Goal: Find specific page/section: Find specific page/section

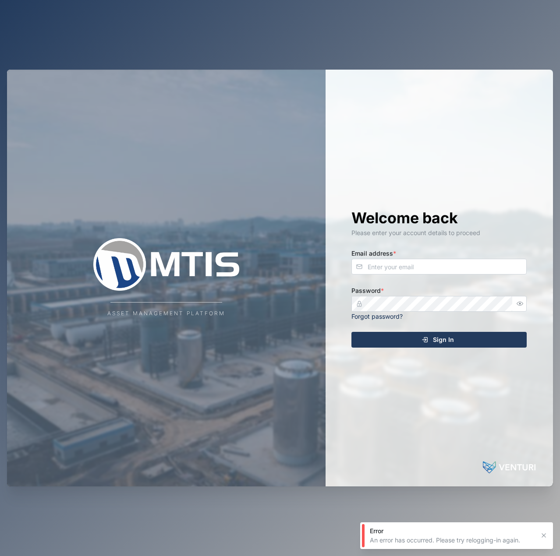
drag, startPoint x: 507, startPoint y: 252, endPoint x: 505, endPoint y: 261, distance: 8.6
click at [506, 255] on div "Email address *" at bounding box center [438, 261] width 175 height 27
click at [500, 273] on input "Email address *" at bounding box center [438, 267] width 175 height 16
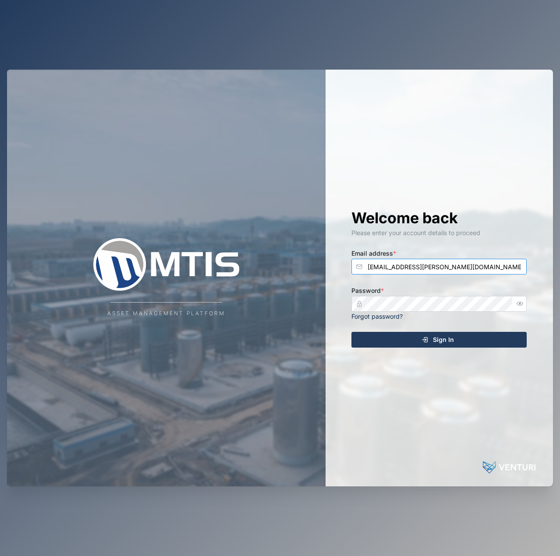
type input "[EMAIL_ADDRESS][PERSON_NAME][DOMAIN_NAME]"
click at [351, 332] on button "Sign In" at bounding box center [438, 340] width 175 height 16
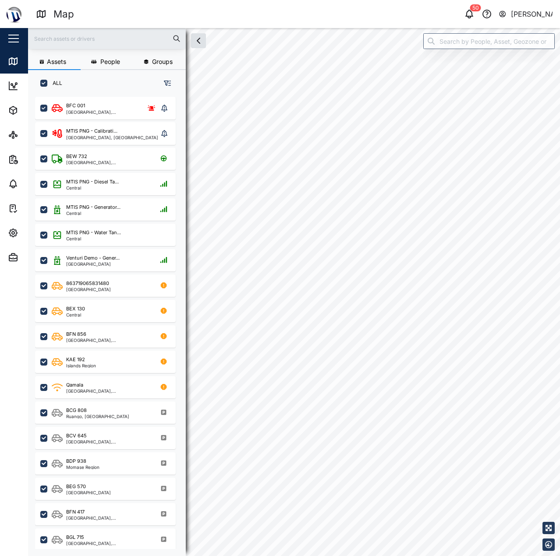
checkbox input "true"
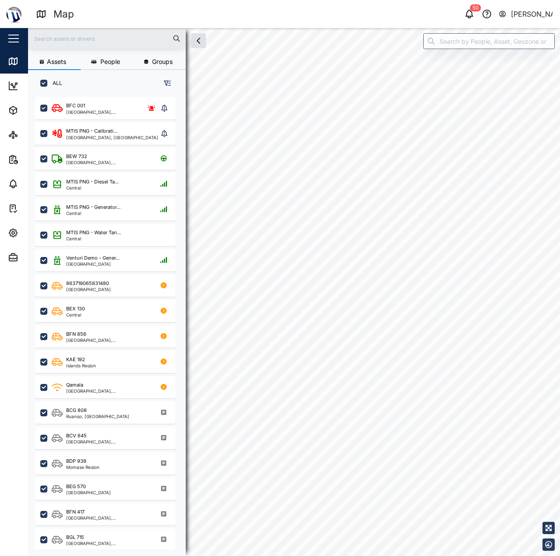
checkbox input "true"
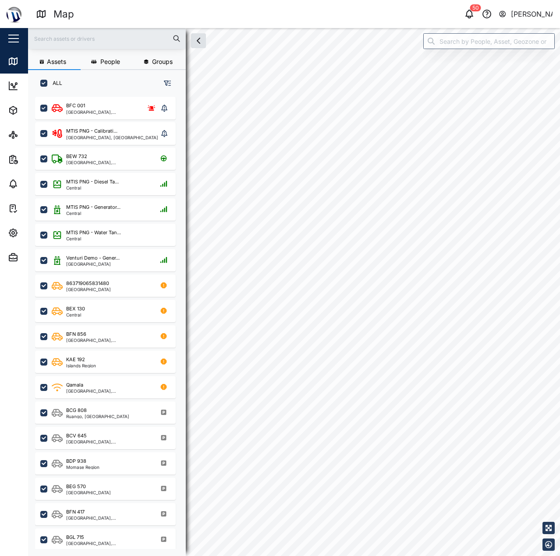
checkbox input "true"
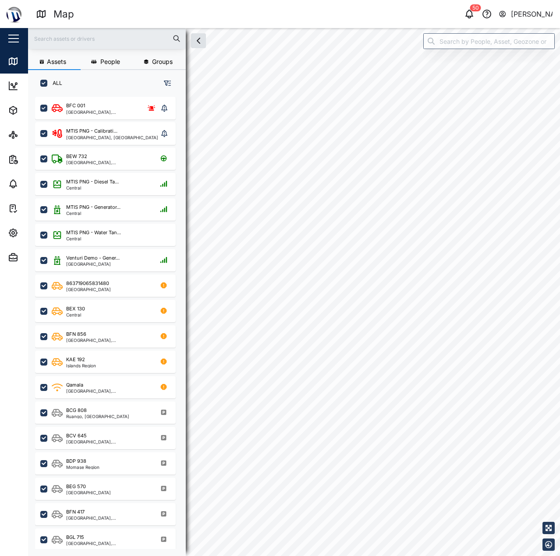
checkbox input "true"
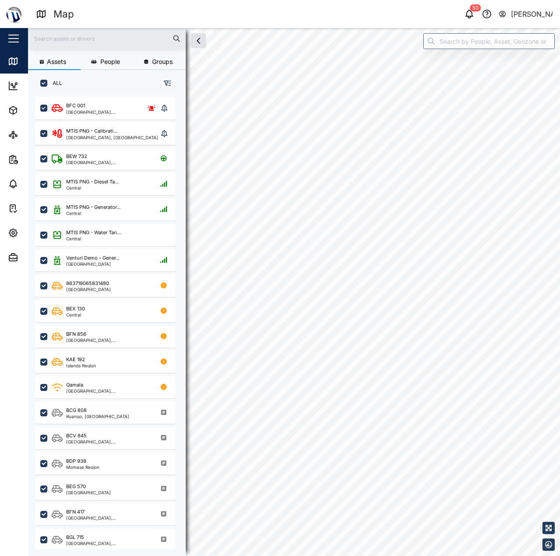
checkbox input "true"
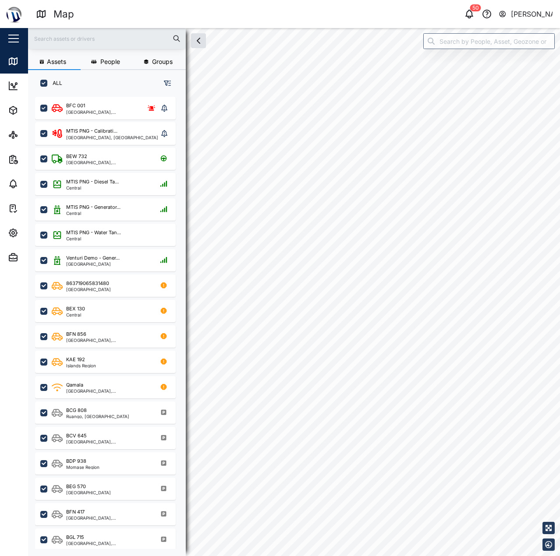
checkbox input "true"
click at [441, 39] on input "search" at bounding box center [488, 41] width 131 height 16
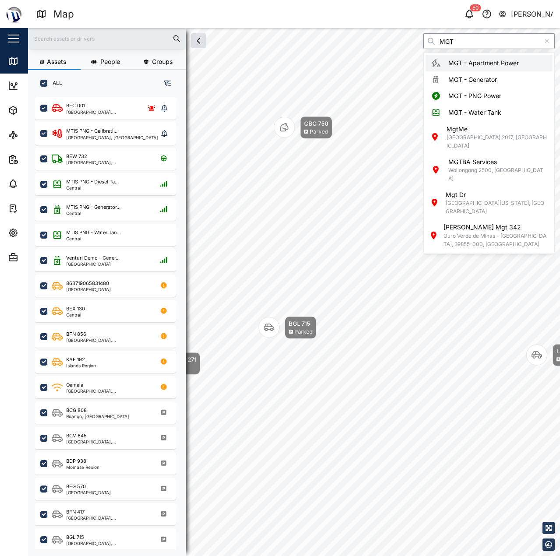
click at [449, 37] on input "MGT" at bounding box center [488, 41] width 131 height 16
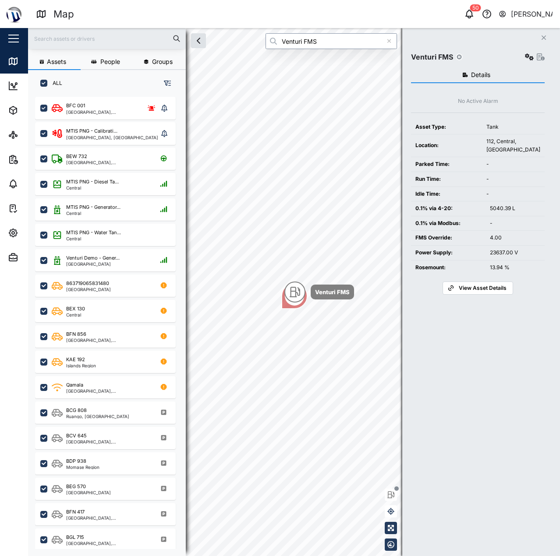
type input "Venturi FMS"
click at [529, 60] on button "button" at bounding box center [529, 57] width 12 height 12
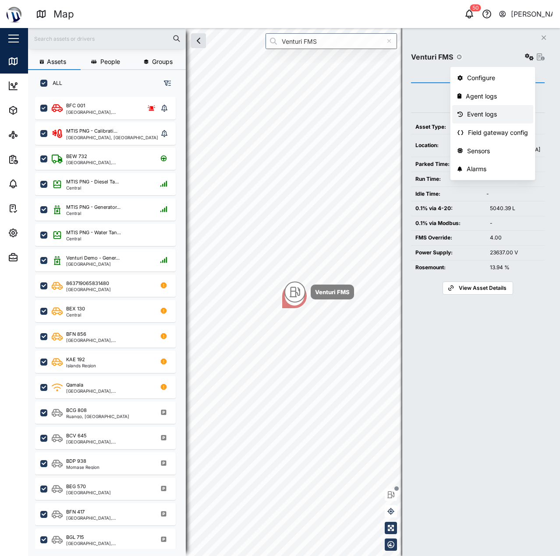
click at [503, 108] on link "Event logs" at bounding box center [492, 114] width 81 height 18
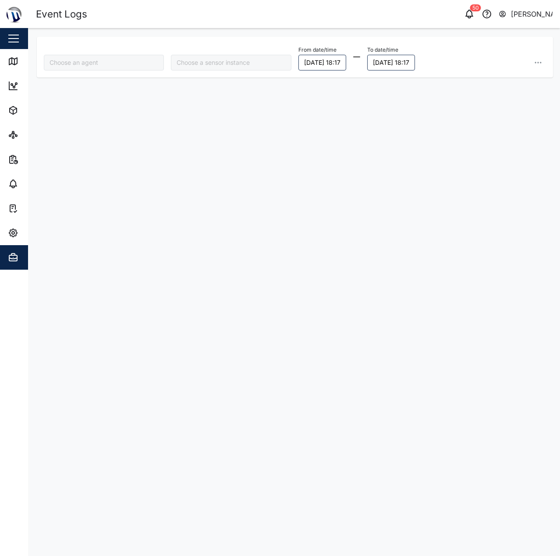
type input "Venturi FMS"
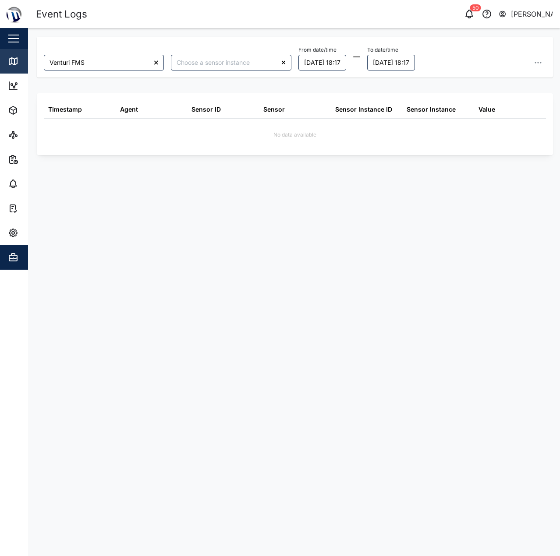
click at [25, 60] on div "Map" at bounding box center [33, 62] width 20 height 10
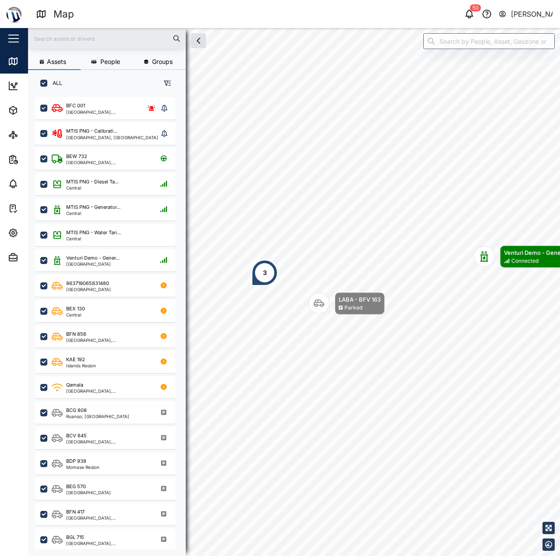
scroll to position [449, 137]
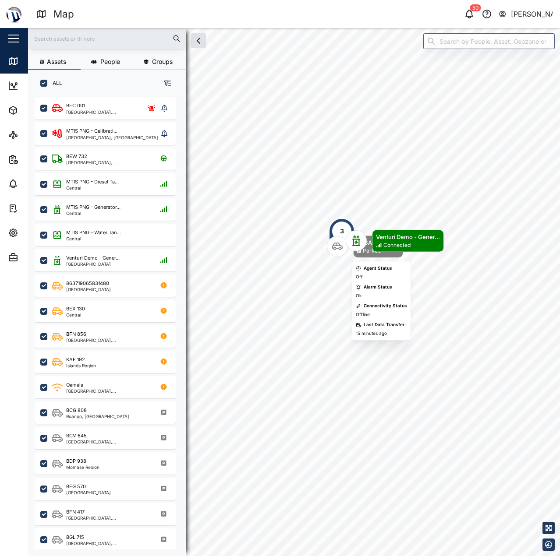
click at [316, 28] on div "3 LABA - BFV 163 Parked Venturi Demo - Gener... Connected" at bounding box center [294, 28] width 532 height 0
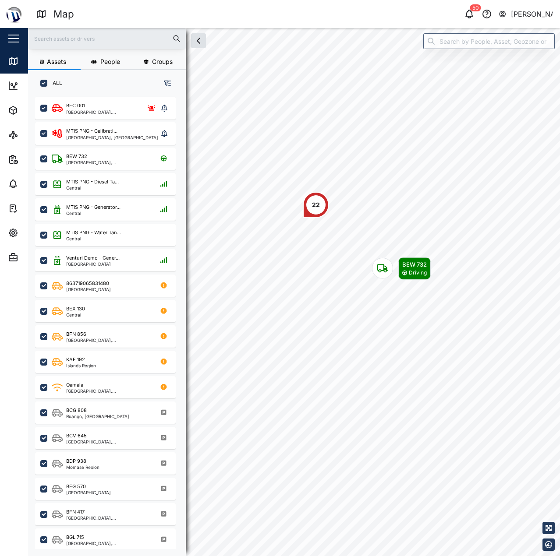
drag, startPoint x: 335, startPoint y: 220, endPoint x: 321, endPoint y: 203, distance: 22.4
click at [320, 203] on div "22" at bounding box center [316, 205] width 8 height 10
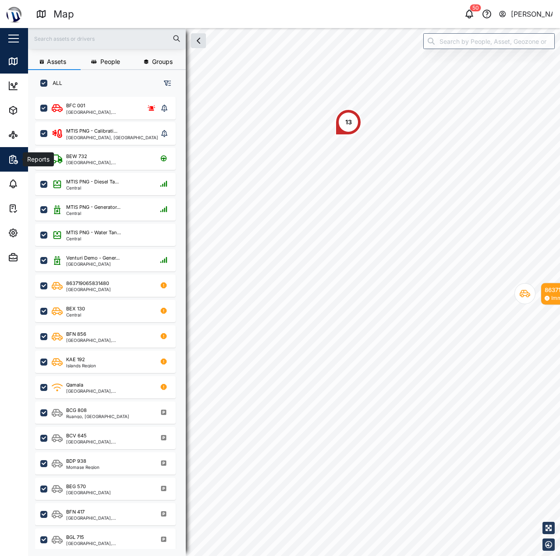
click at [11, 162] on icon "button" at bounding box center [13, 159] width 11 height 11
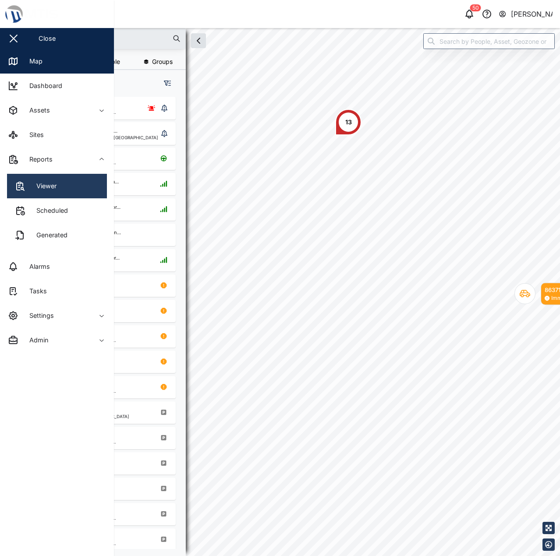
click at [71, 186] on link "Viewer" at bounding box center [57, 186] width 100 height 25
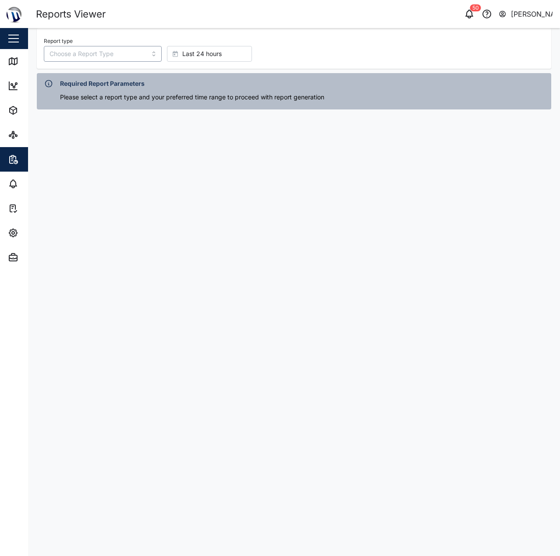
click at [78, 55] on input "Report type" at bounding box center [103, 54] width 118 height 16
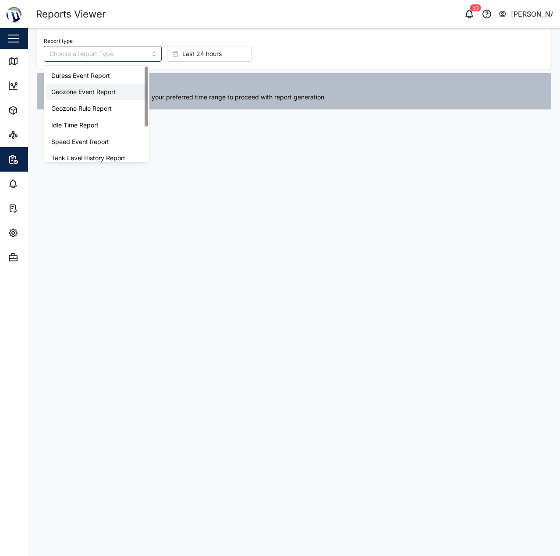
click at [203, 94] on div "Please select a report type and your preferred time range to proceed with repor…" at bounding box center [302, 97] width 485 height 10
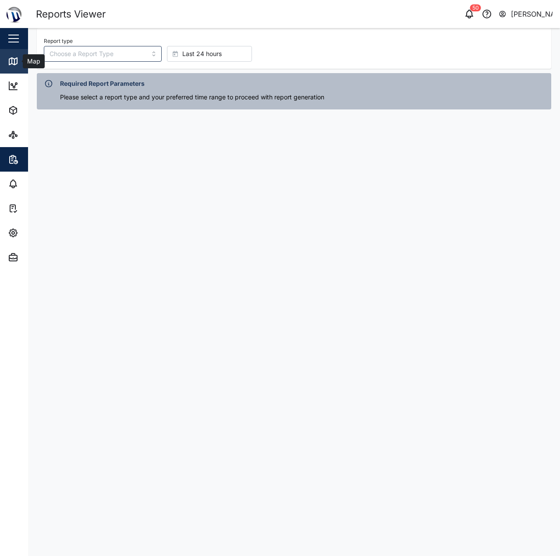
click at [19, 67] on link "Map" at bounding box center [57, 61] width 114 height 25
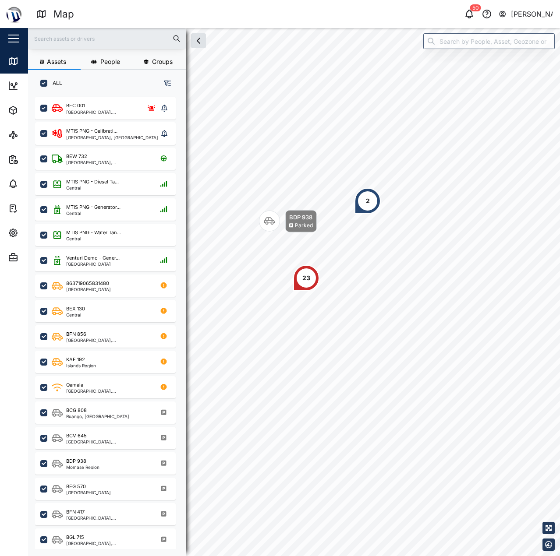
scroll to position [449, 137]
